Goal: Task Accomplishment & Management: Complete application form

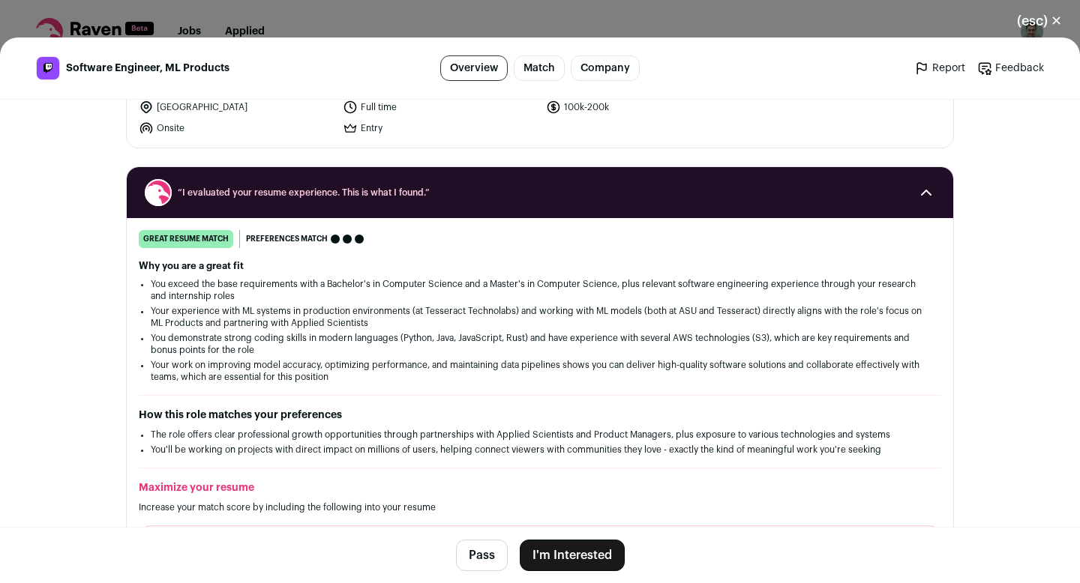
scroll to position [100, 0]
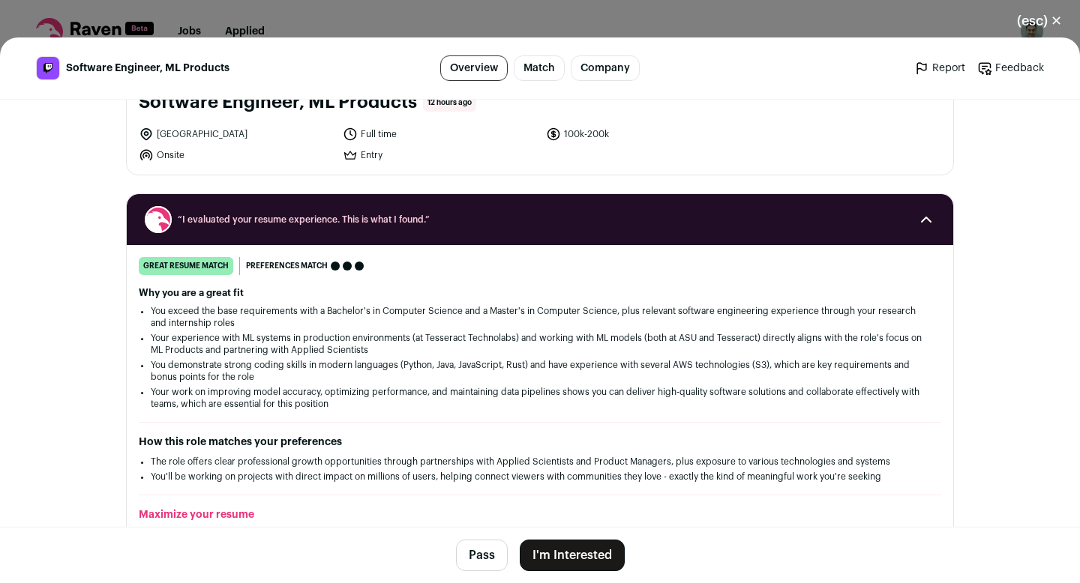
click at [562, 564] on button "I'm Interested" at bounding box center [572, 555] width 105 height 31
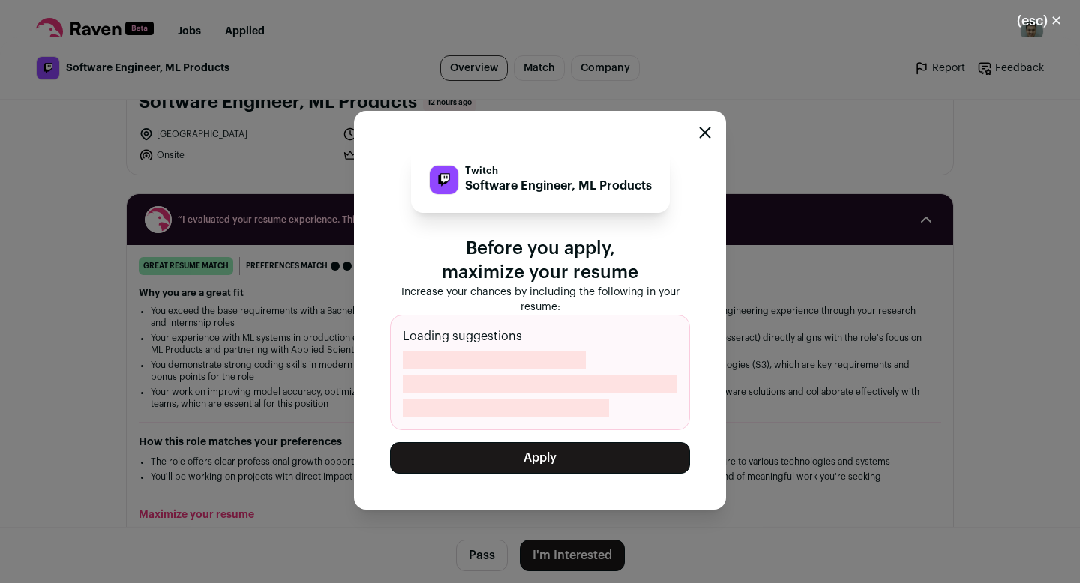
click at [537, 465] on button "Apply" at bounding box center [540, 457] width 300 height 31
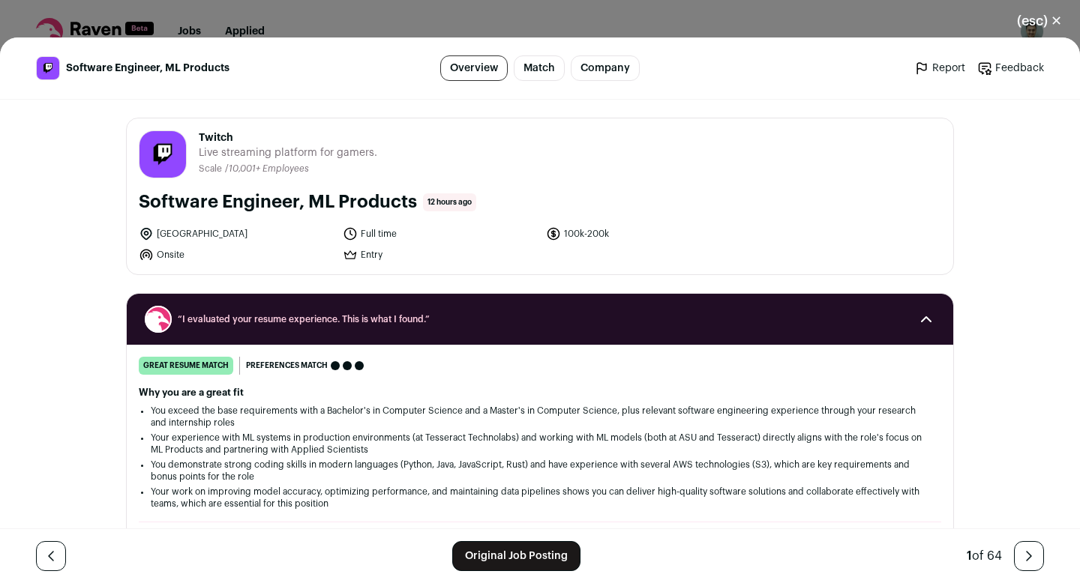
click at [1041, 25] on button "(esc) ✕" at bounding box center [1039, 20] width 81 height 33
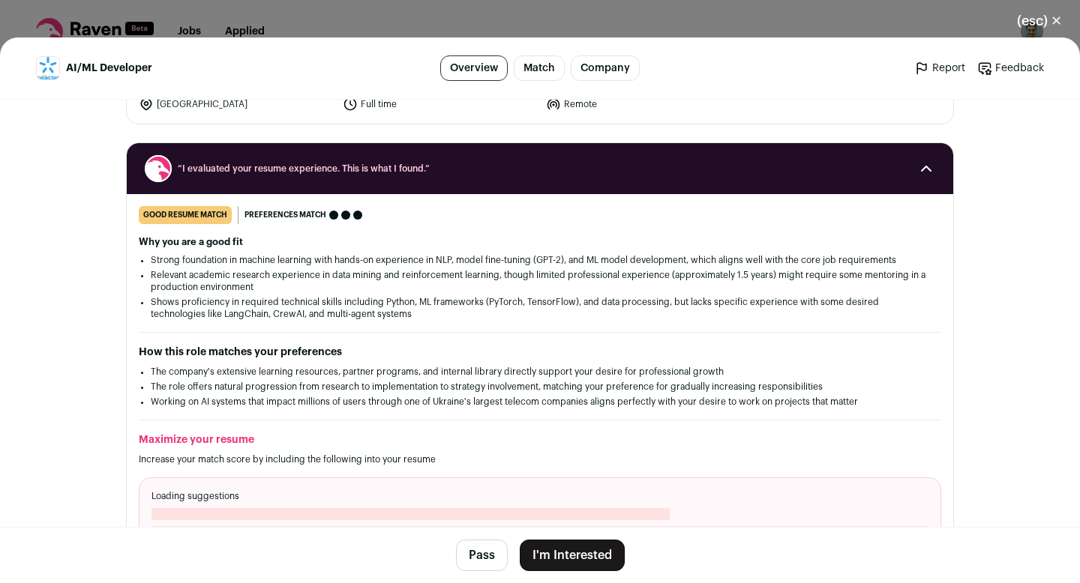
scroll to position [215, 0]
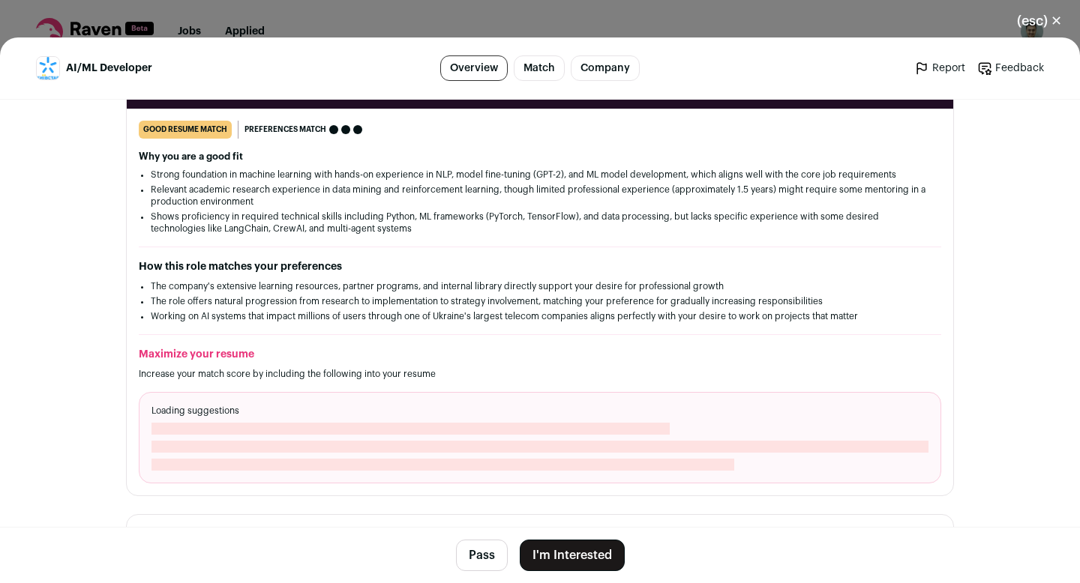
click at [571, 556] on button "I'm Interested" at bounding box center [572, 555] width 105 height 31
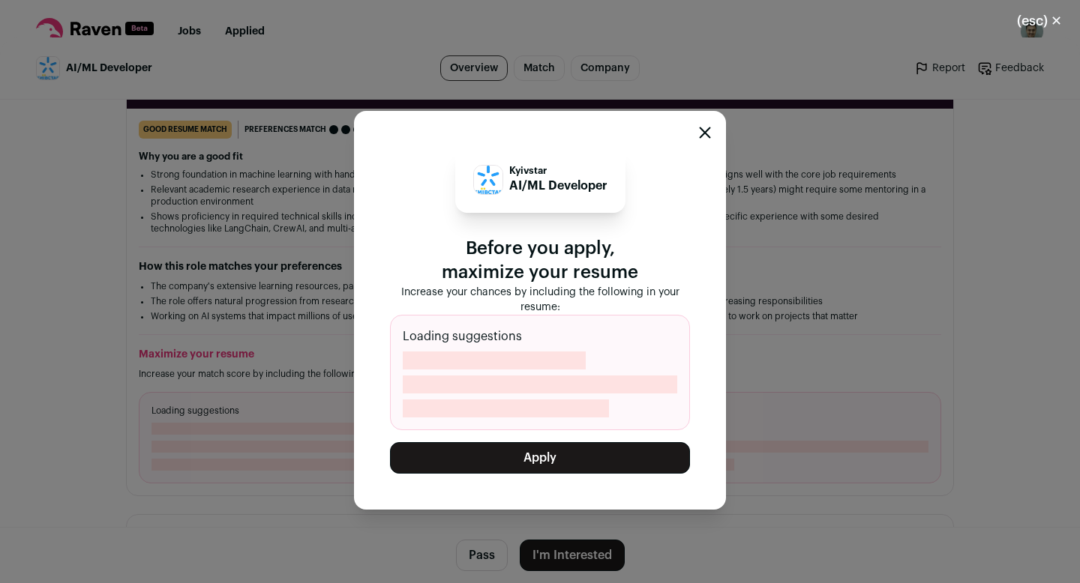
click at [530, 452] on button "Apply" at bounding box center [540, 457] width 300 height 31
